Goal: Task Accomplishment & Management: Complete application form

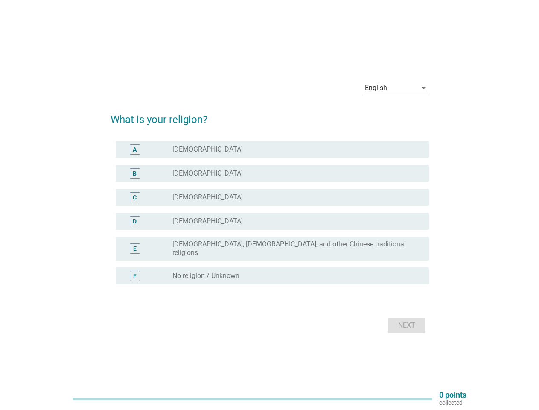
click at [270, 202] on div "radio_button_unchecked [DEMOGRAPHIC_DATA]" at bounding box center [298, 197] width 250 height 10
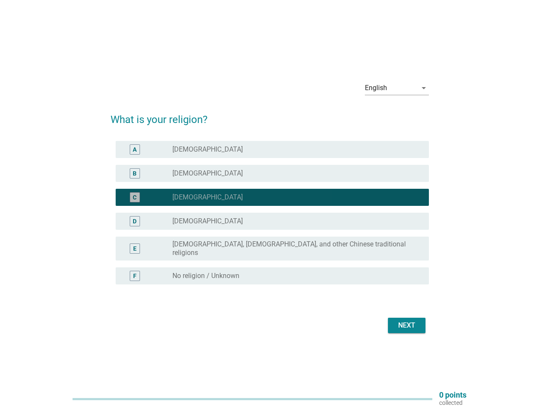
click at [397, 91] on div "English" at bounding box center [391, 88] width 52 height 14
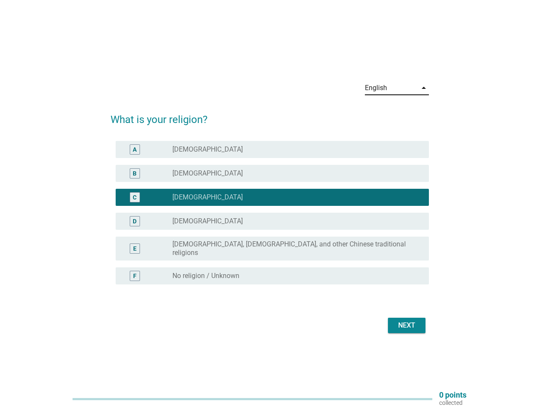
click at [270, 218] on div "D radio_button_unchecked [DEMOGRAPHIC_DATA]" at bounding box center [272, 221] width 313 height 17
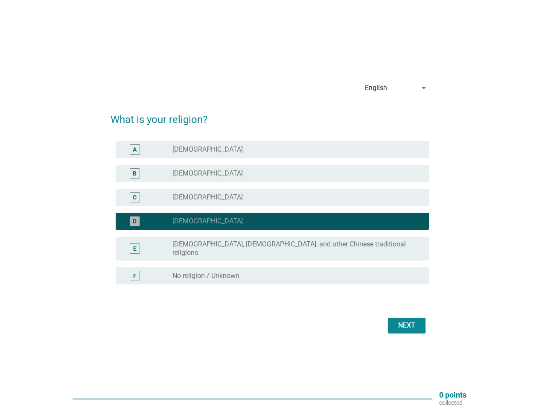
click at [270, 213] on div "D radio_button_checked [DEMOGRAPHIC_DATA]" at bounding box center [270, 221] width 319 height 24
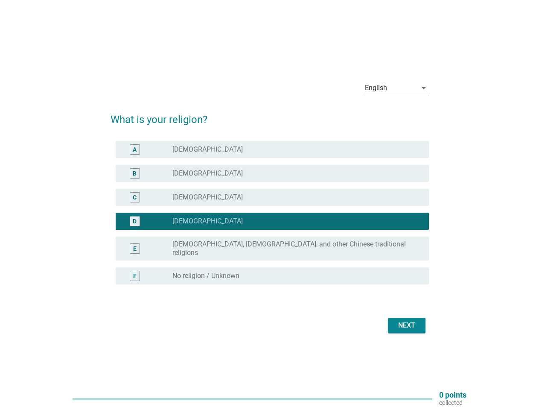
click at [272, 153] on div "radio_button_unchecked [DEMOGRAPHIC_DATA]" at bounding box center [294, 149] width 243 height 9
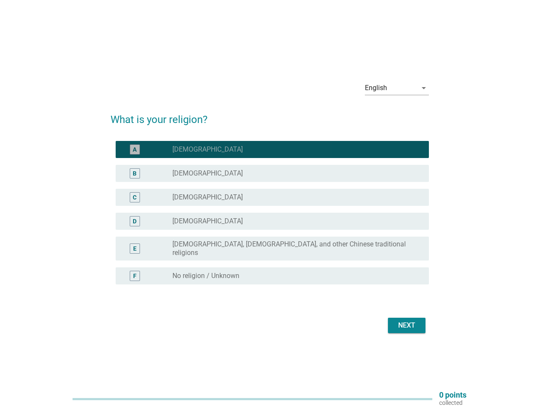
click at [181, 153] on label "[DEMOGRAPHIC_DATA]" at bounding box center [208, 149] width 70 height 9
click at [272, 177] on div "radio_button_unchecked [DEMOGRAPHIC_DATA]" at bounding box center [294, 173] width 243 height 9
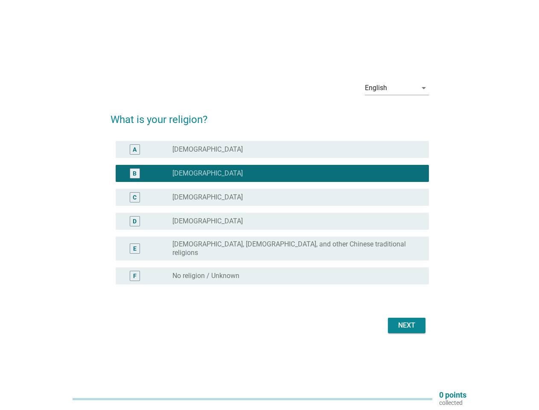
click at [189, 177] on label "[DEMOGRAPHIC_DATA]" at bounding box center [208, 173] width 70 height 9
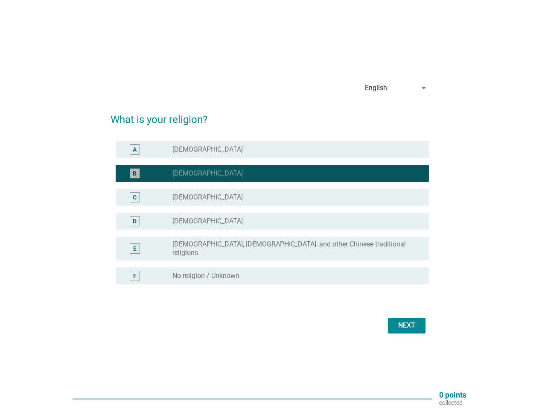
click at [272, 201] on div "radio_button_unchecked [DEMOGRAPHIC_DATA]" at bounding box center [294, 197] width 243 height 9
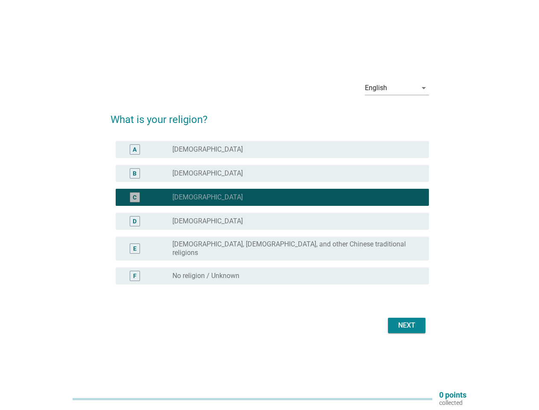
click at [190, 201] on label "[DEMOGRAPHIC_DATA]" at bounding box center [208, 197] width 70 height 9
